Goal: Task Accomplishment & Management: Manage account settings

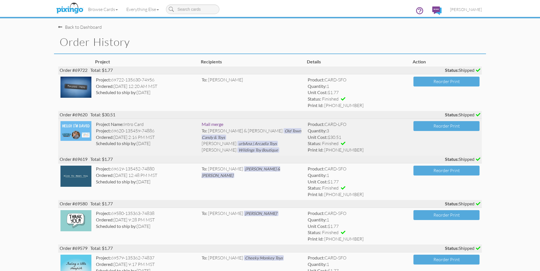
click at [249, 147] on span "Wildings Toy Boutique" at bounding box center [259, 149] width 42 height 5
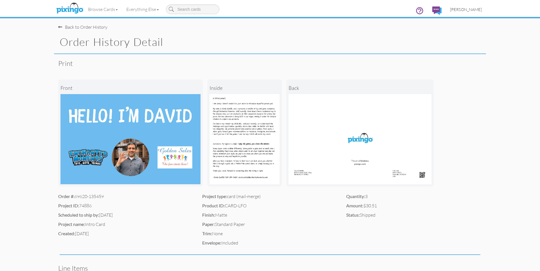
click at [476, 11] on span "[PERSON_NAME]" at bounding box center [466, 9] width 32 height 5
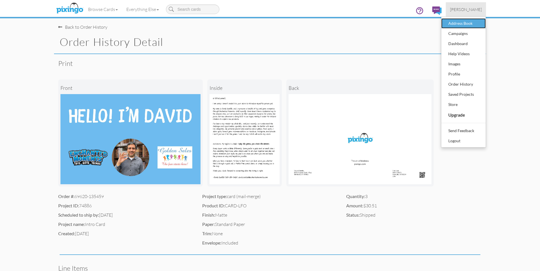
click at [468, 25] on div "Address Book" at bounding box center [463, 23] width 33 height 8
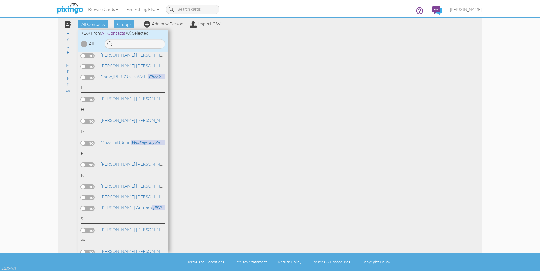
scroll to position [85, 0]
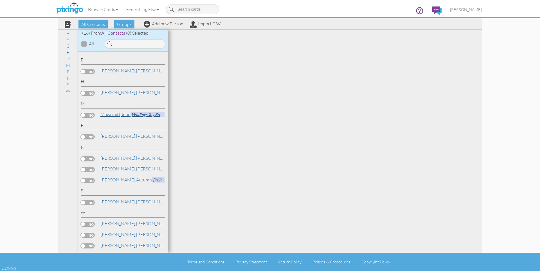
click at [123, 115] on link "Mawcinitt, Jenn Wildings Toy Boutique" at bounding box center [136, 114] width 73 height 7
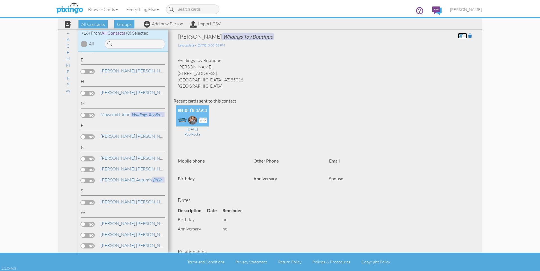
click at [462, 35] on span at bounding box center [460, 35] width 5 height 5
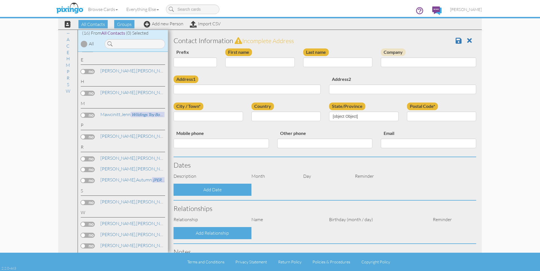
type input "Jenn"
type input "Mawcinitt"
type input "Wildings Toy Boutique"
type input "[STREET_ADDRESS]"
type input "Phoenix"
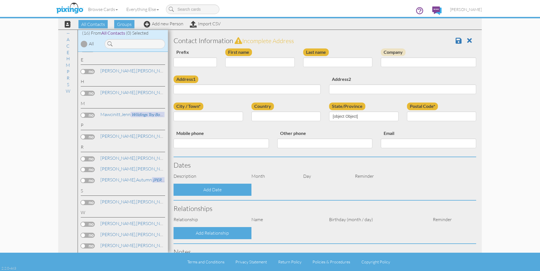
type input "85016"
select select "object:1123"
select select "object:1368"
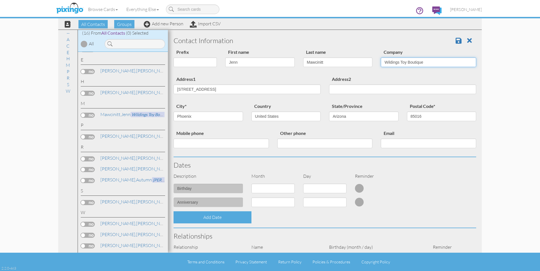
click at [409, 64] on input "Wildings Toy Boutique" at bounding box center [428, 62] width 95 height 10
paste input "l"
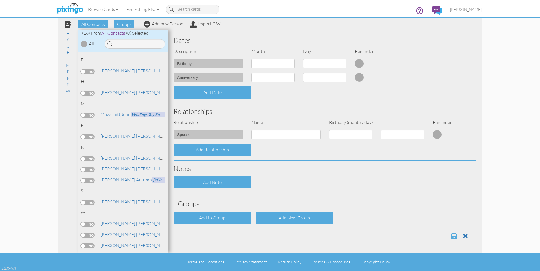
type input "Wildlings Toy Boutique"
click at [453, 236] on span at bounding box center [455, 235] width 6 height 7
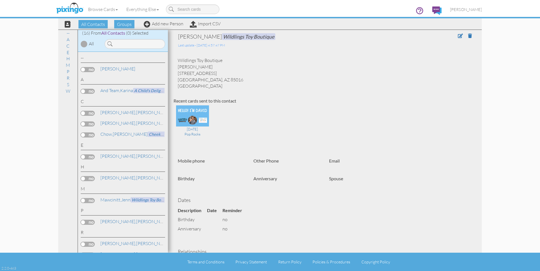
drag, startPoint x: 178, startPoint y: 68, endPoint x: 222, endPoint y: 66, distance: 43.9
click at [222, 66] on div "Wildlings Toy Boutique [PERSON_NAME] [STREET_ADDRESS] [GEOGRAPHIC_DATA], AZ 850…" at bounding box center [325, 73] width 303 height 32
copy div "[PERSON_NAME]"
click at [277, 145] on div "Sep 6, 2025 Pop Rocks" at bounding box center [325, 126] width 303 height 45
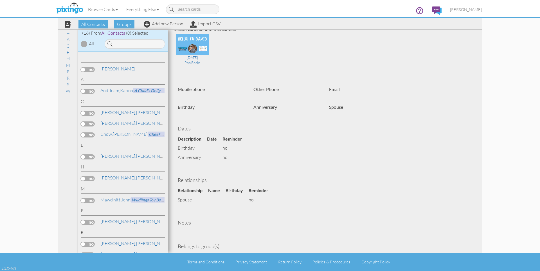
scroll to position [88, 0]
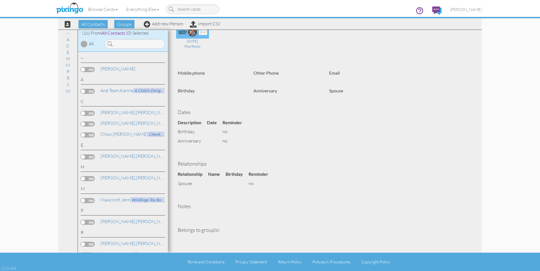
click at [212, 230] on h4 "Belongs to group(s)" at bounding box center [325, 230] width 294 height 6
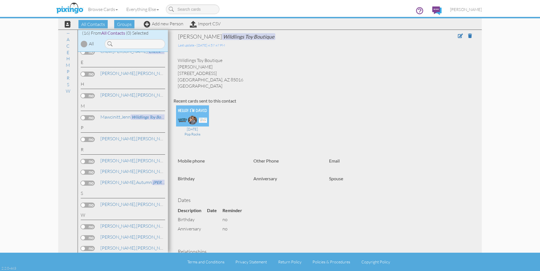
scroll to position [85, 0]
click at [171, 223] on span "urbAna | Arcadia Toys" at bounding box center [191, 223] width 41 height 5
click at [122, 170] on link "Rometty, Steve & Jeanine Old Town Candy & Toys" at bounding box center [177, 168] width 155 height 7
